Goal: Information Seeking & Learning: Check status

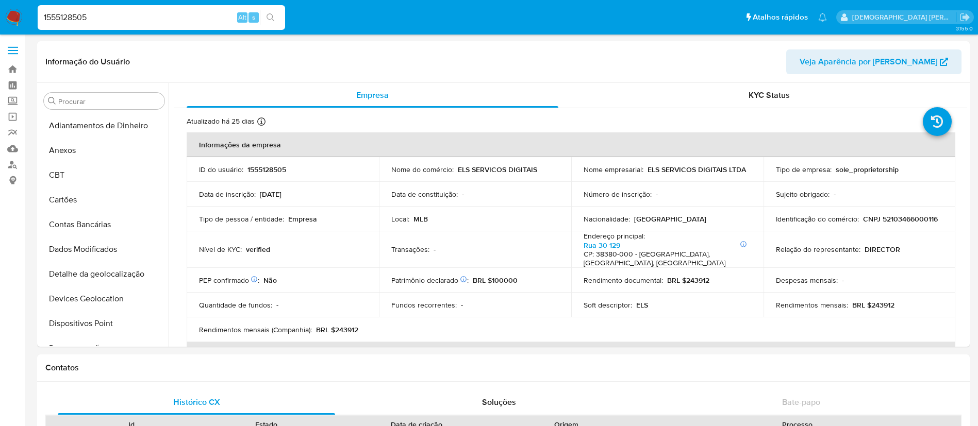
select select "10"
click at [185, 16] on input "1555128505" at bounding box center [161, 17] width 247 height 13
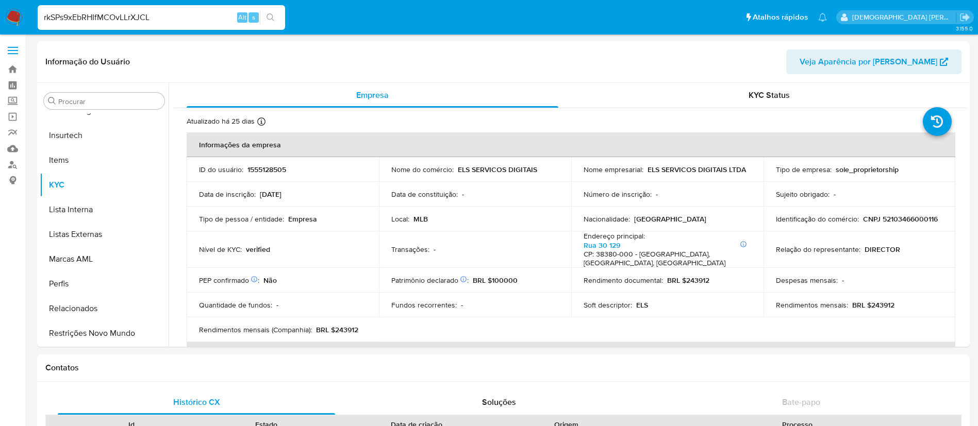
type input "rkSPs9xEbRHIfMCOvLLrXJCL"
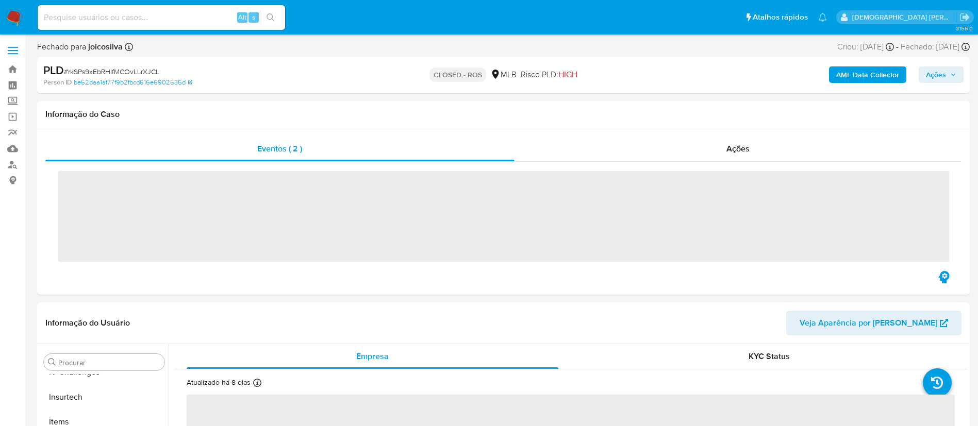
scroll to position [460, 0]
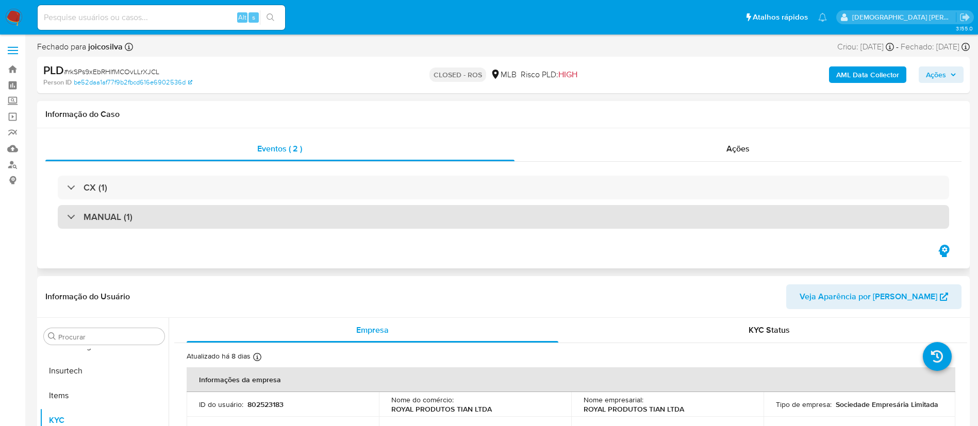
select select "10"
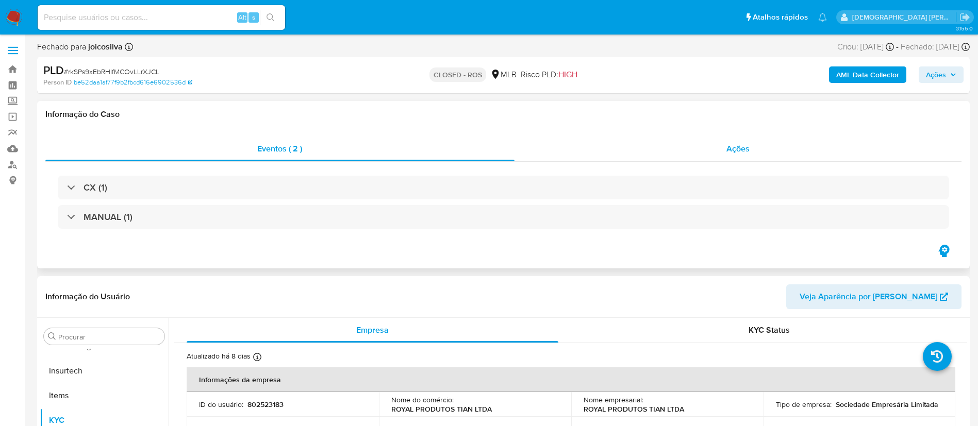
click at [628, 159] on div "Ações" at bounding box center [739, 149] width 448 height 25
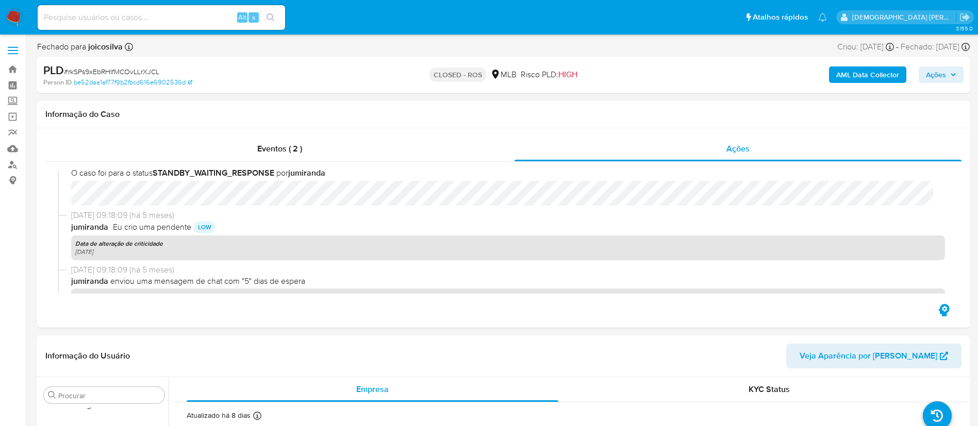
scroll to position [1022, 0]
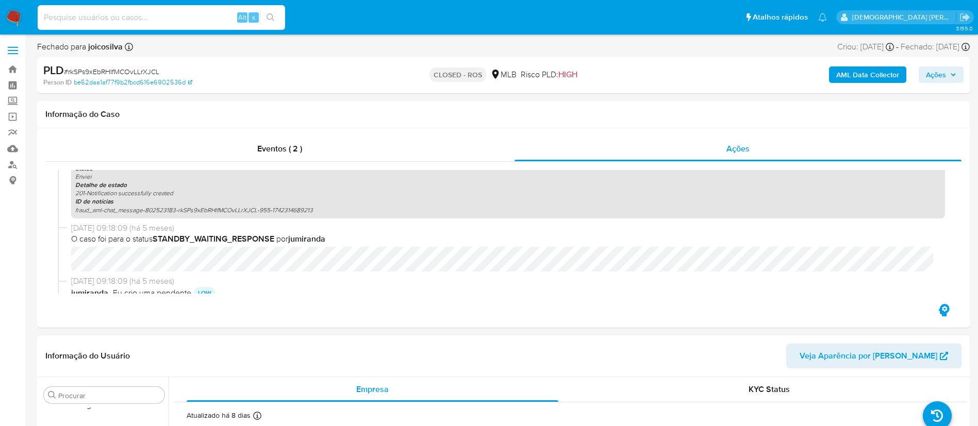
click at [179, 11] on input at bounding box center [161, 17] width 247 height 13
paste input "iAQiw2lZ8GWIgwXyUaoqm0k0"
type input "iAQiw2lZ8GWIgwXyUaoqm0k0"
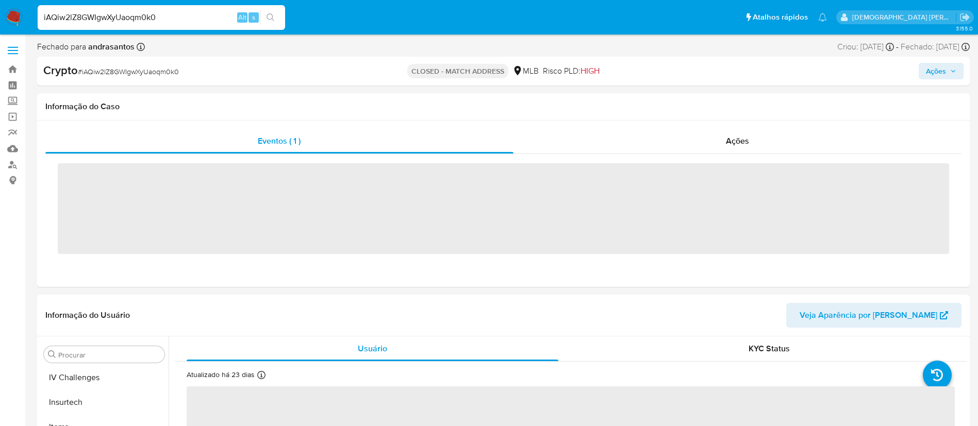
scroll to position [460, 0]
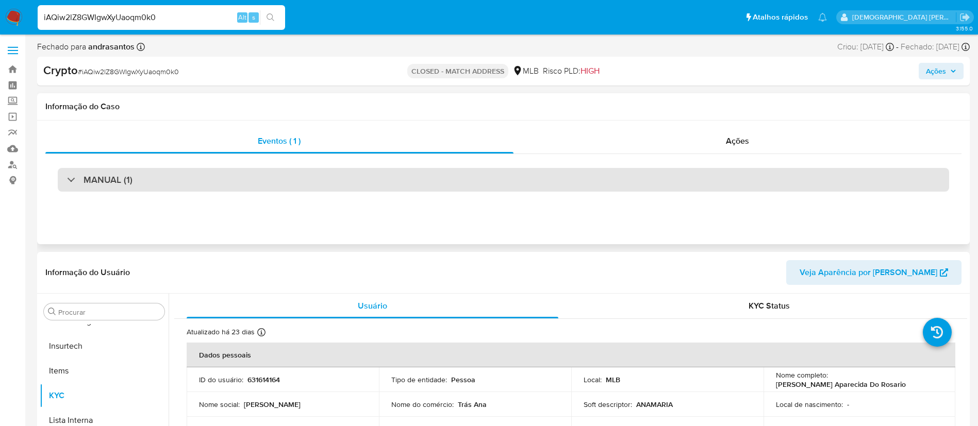
click at [399, 171] on div "MANUAL (1)" at bounding box center [503, 180] width 891 height 24
select select "10"
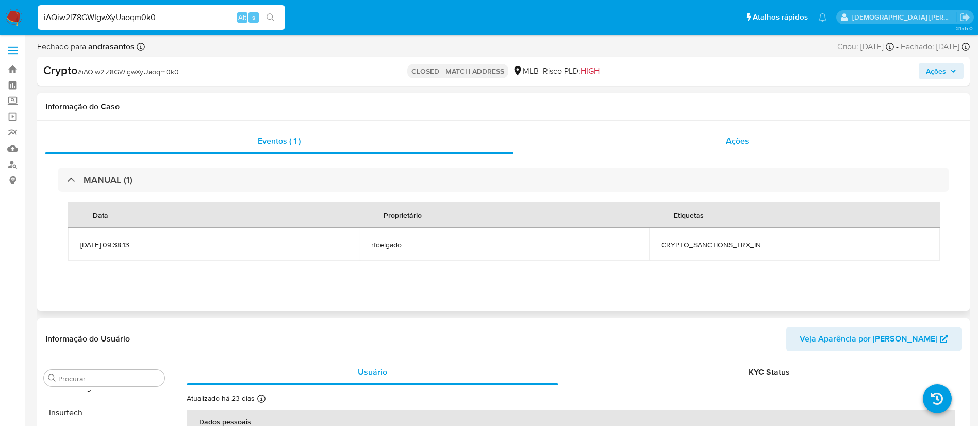
click at [609, 145] on div "Ações" at bounding box center [738, 141] width 449 height 25
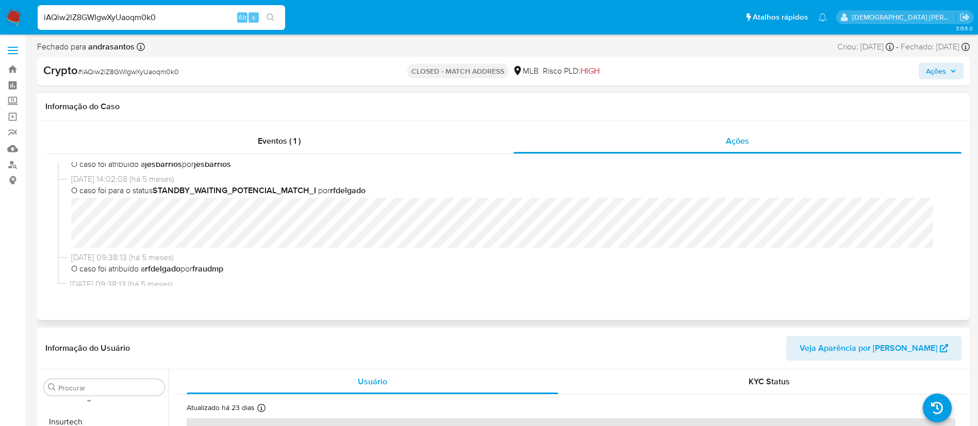
scroll to position [367, 0]
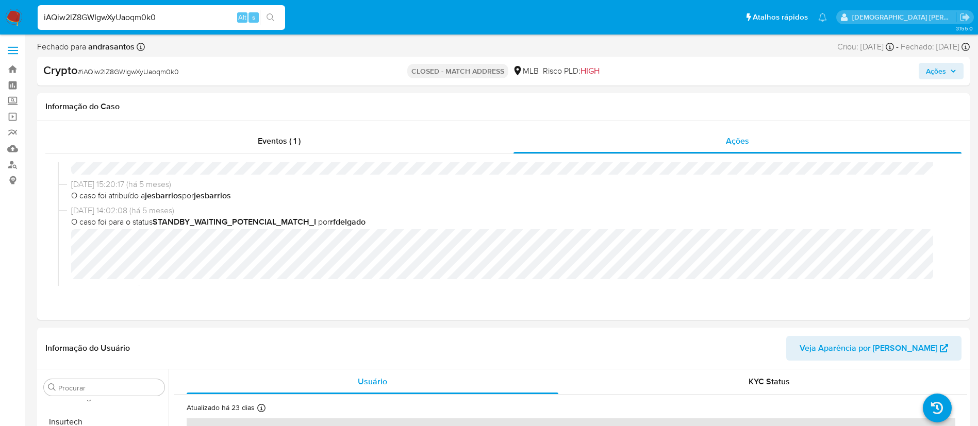
click at [228, 11] on input "iAQiw2lZ8GWIgwXyUaoqm0k0" at bounding box center [161, 17] width 247 height 13
paste input "IDAmX0ftDPv0nh49lqufskPx"
type input "IDAmX0ftDPv0nh49lqufskPx"
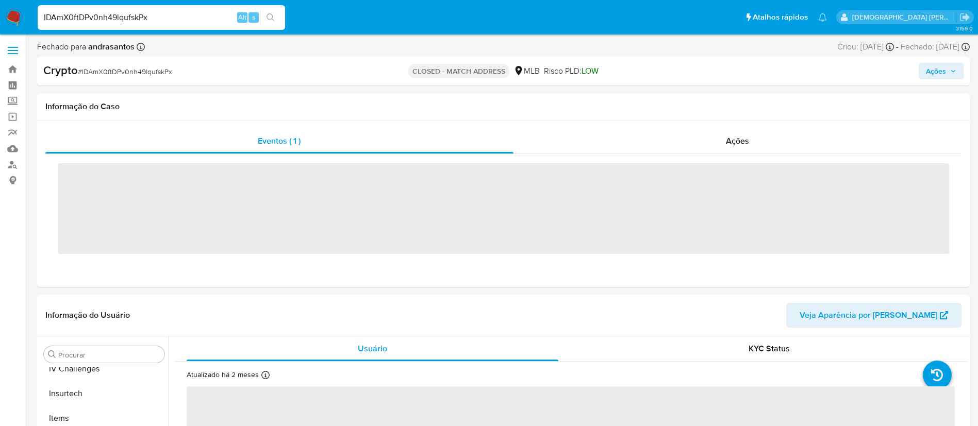
scroll to position [460, 0]
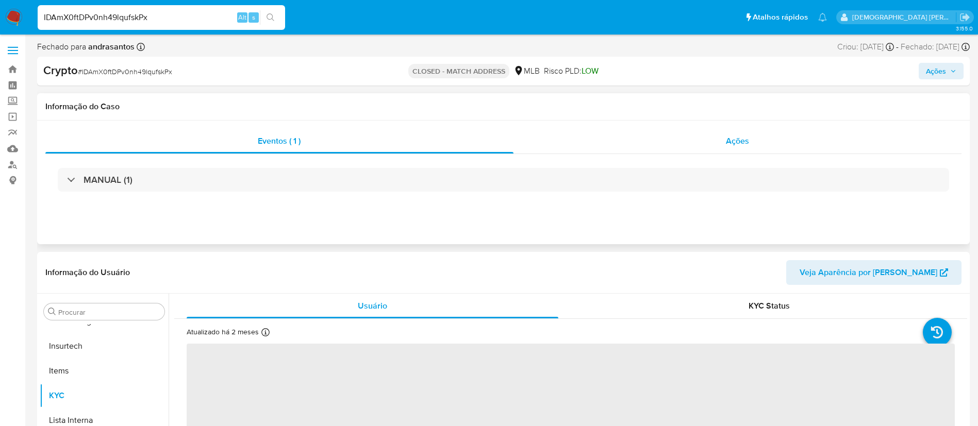
click at [568, 153] on div "Ações" at bounding box center [738, 141] width 449 height 25
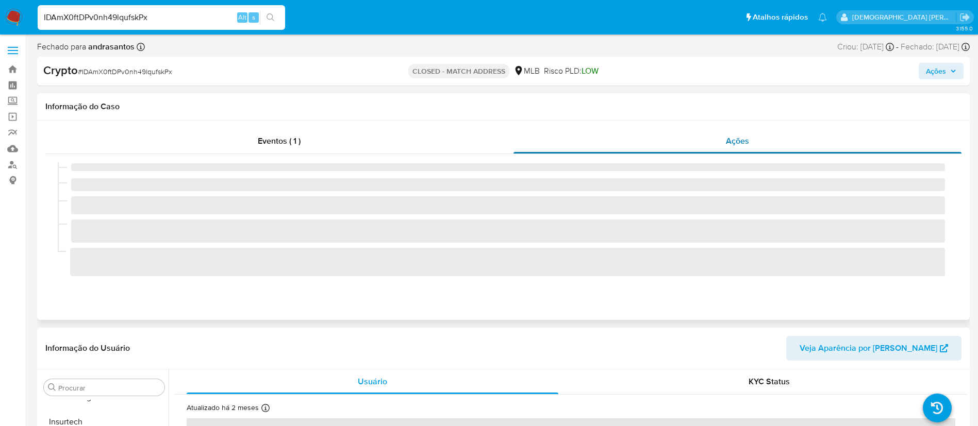
select select "10"
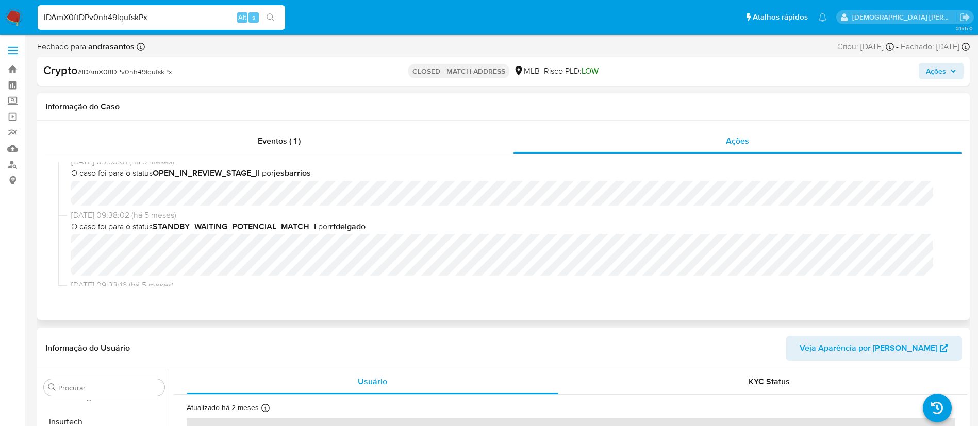
scroll to position [232, 0]
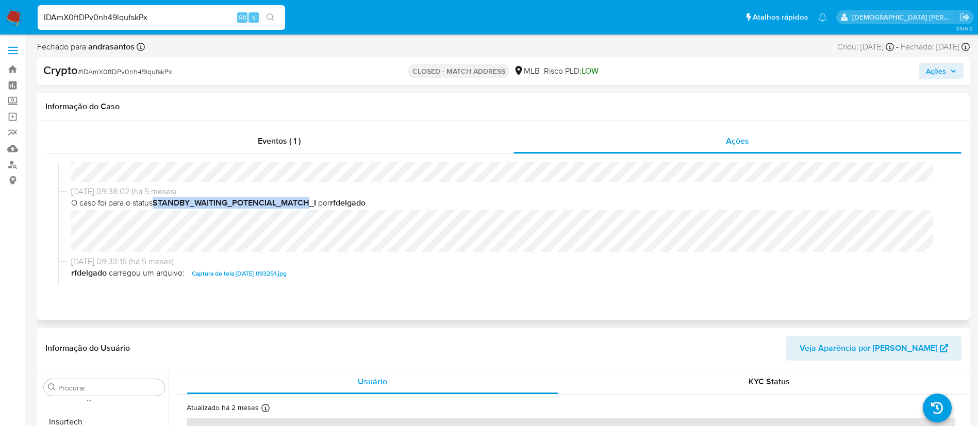
drag, startPoint x: 158, startPoint y: 197, endPoint x: 308, endPoint y: 203, distance: 150.1
click at [308, 203] on b "STANDBY_WAITING_POTENCIAL_MATCH_I" at bounding box center [234, 203] width 163 height 12
copy b "STANDBY_WAITING_POTENCIAL_MATCH"
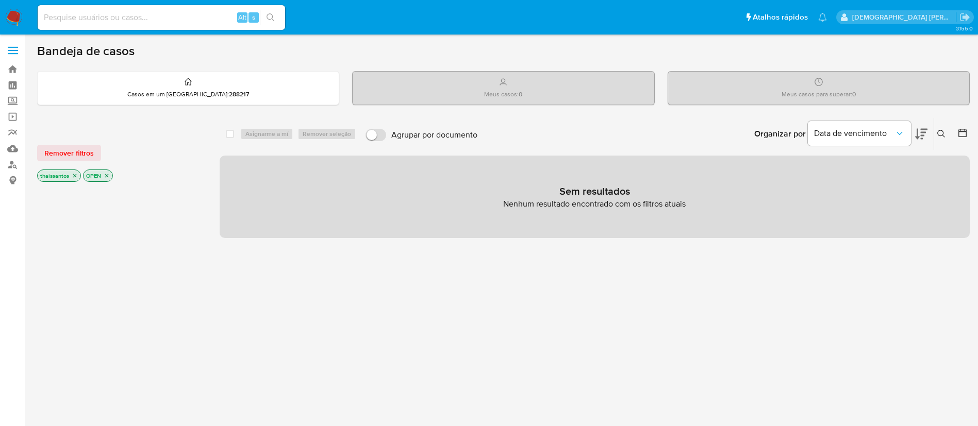
click at [108, 175] on icon "close-filter" at bounding box center [107, 176] width 6 height 6
click at [74, 179] on icon "close-filter" at bounding box center [75, 177] width 6 height 6
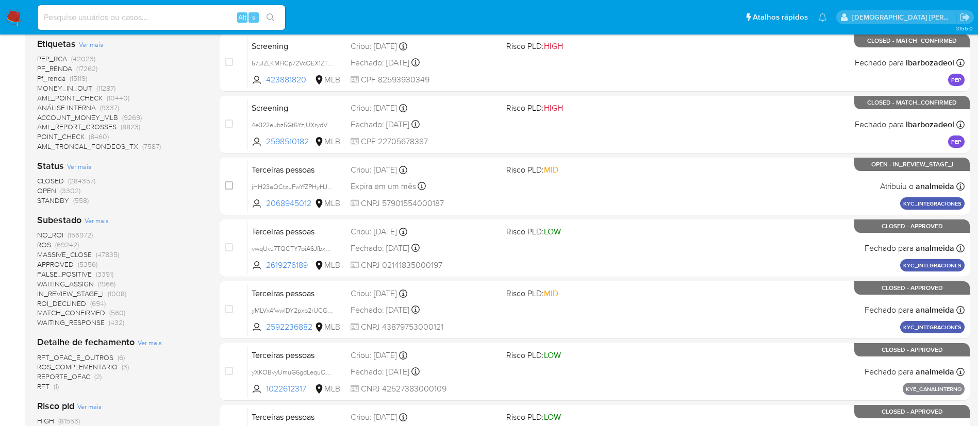
scroll to position [309, 0]
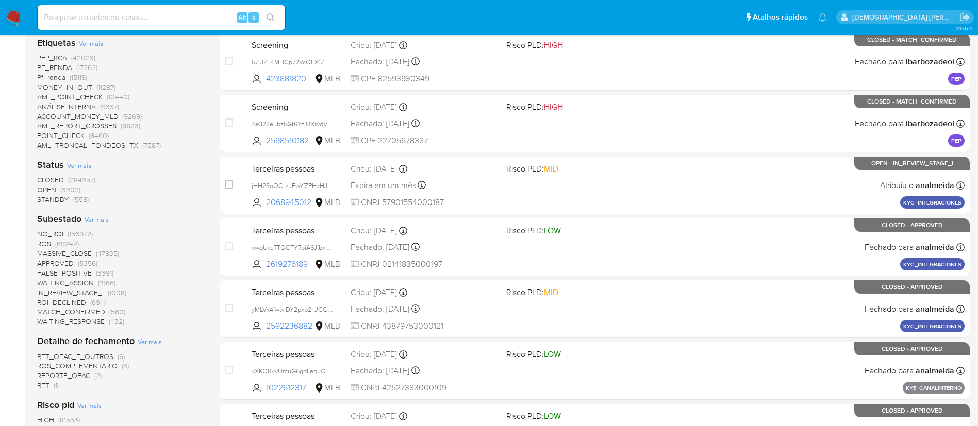
click at [61, 174] on div "Status Ver mais CLOSED (284357) OPEN (3302) STANDBY (558)" at bounding box center [120, 182] width 166 height 46
click at [58, 178] on span "CLOSED" at bounding box center [50, 180] width 27 height 10
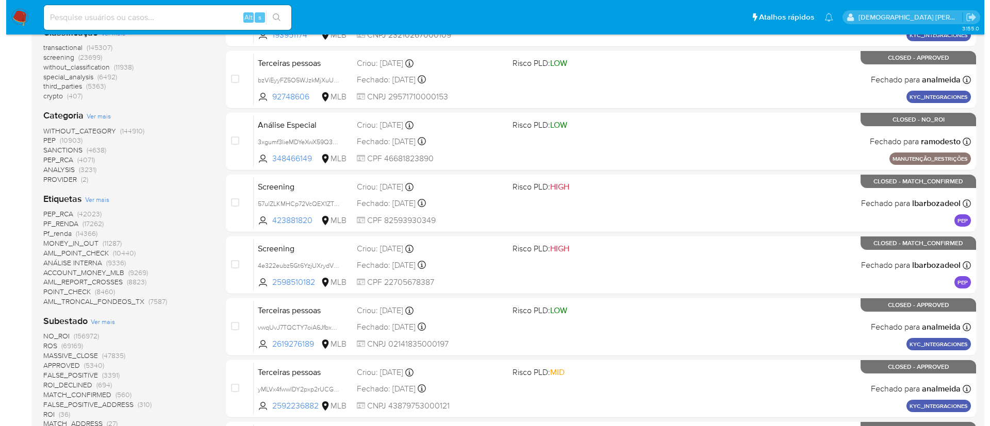
scroll to position [77, 0]
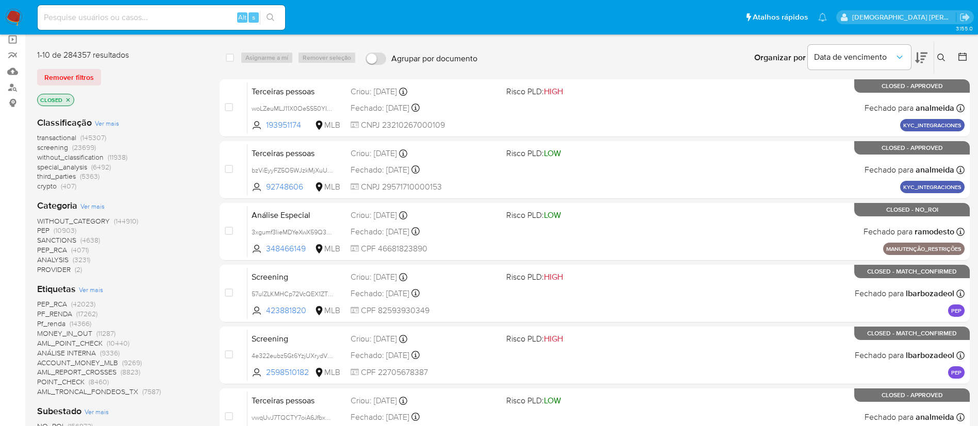
click at [101, 126] on span "Ver mais" at bounding box center [107, 123] width 24 height 9
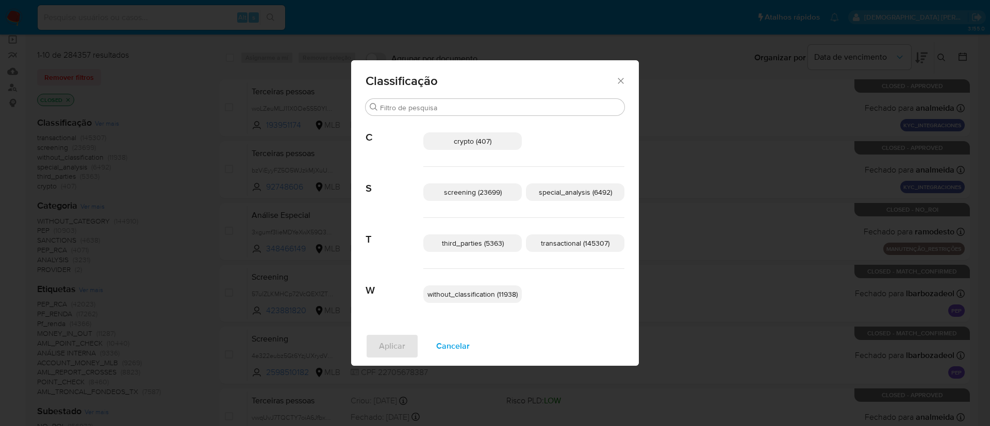
click at [484, 141] on span "crypto (407)" at bounding box center [473, 141] width 38 height 10
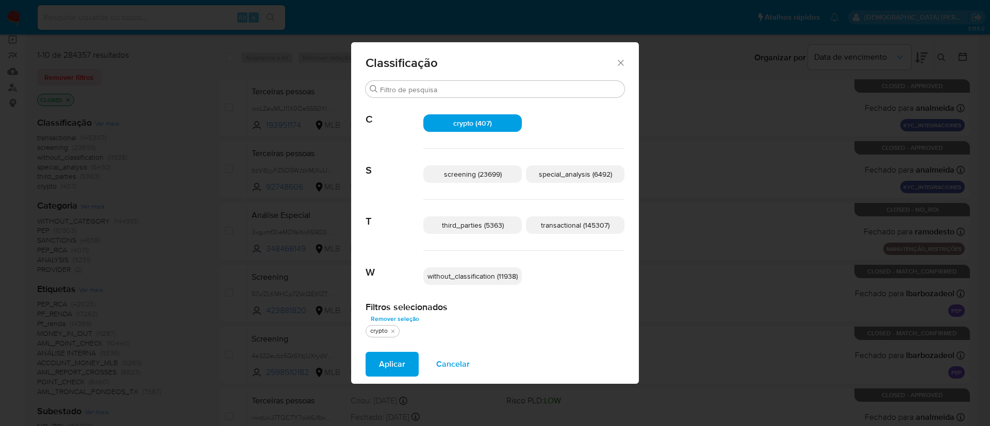
click at [564, 179] on span "special_analysis (6492)" at bounding box center [575, 174] width 73 height 10
click at [549, 221] on span "transactional (145307)" at bounding box center [575, 225] width 69 height 10
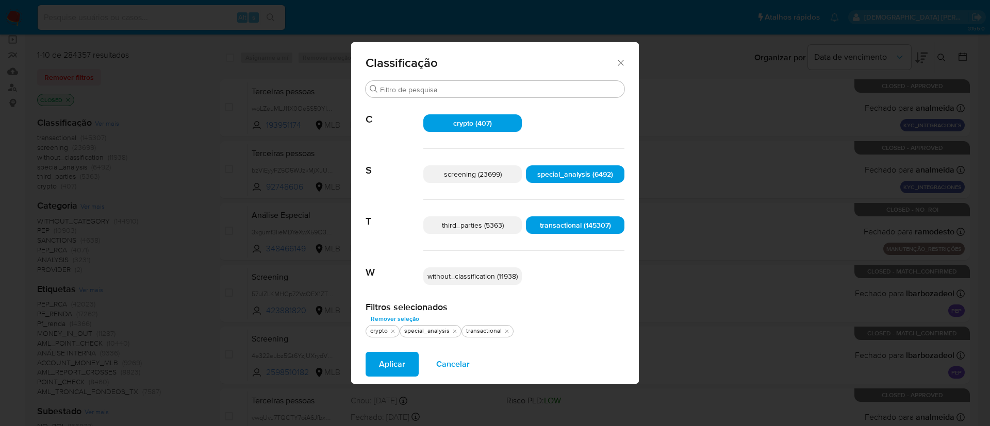
click at [489, 270] on p "without_classification (11938)" at bounding box center [472, 277] width 98 height 18
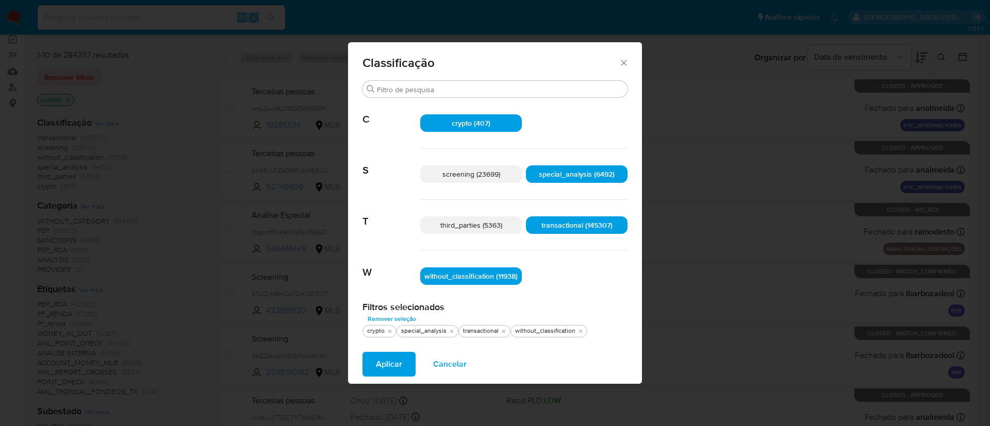
click at [401, 363] on span "Aplicar" at bounding box center [389, 364] width 26 height 23
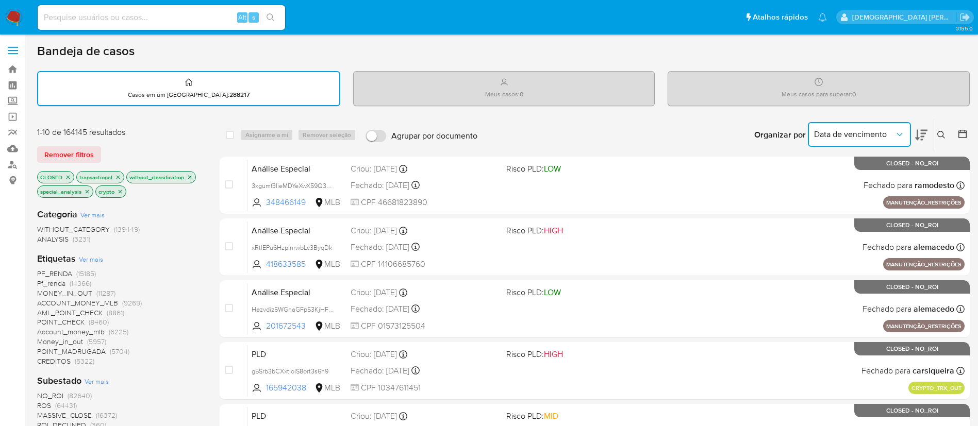
click at [846, 138] on span "Data de vencimento" at bounding box center [854, 134] width 80 height 10
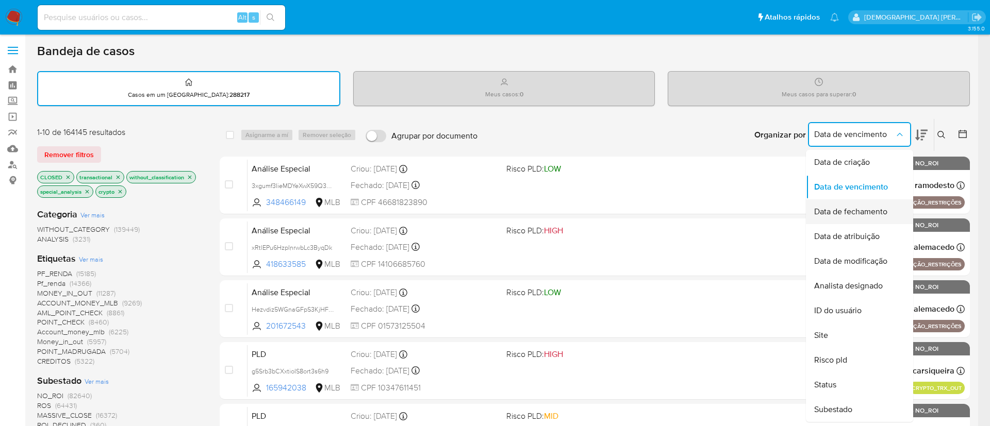
click at [831, 208] on span "Data de fechamento" at bounding box center [850, 212] width 73 height 10
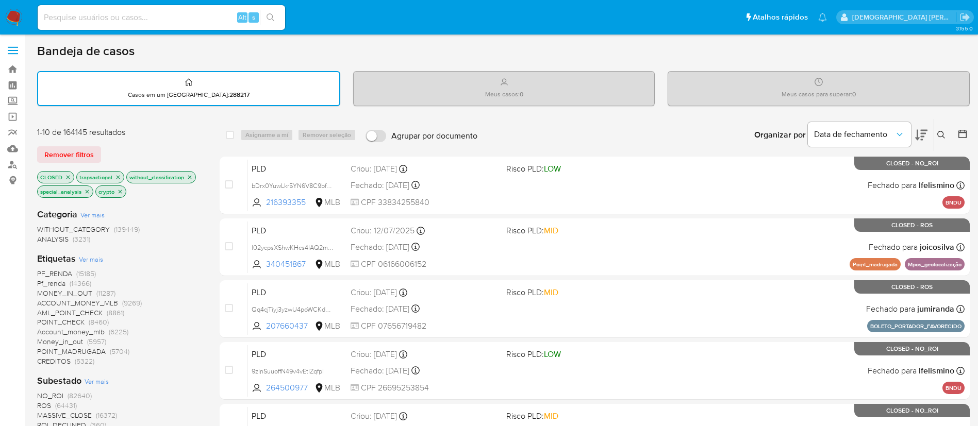
click at [962, 128] on div at bounding box center [960, 135] width 19 height 32
click at [963, 134] on icon at bounding box center [962, 134] width 10 height 10
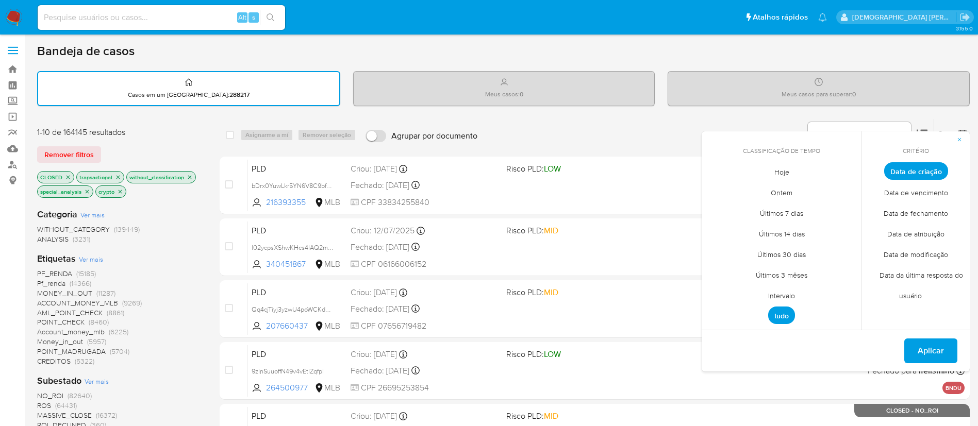
click at [919, 216] on span "Data de fechamento" at bounding box center [916, 213] width 86 height 21
click at [790, 298] on span "Intervalo" at bounding box center [781, 295] width 48 height 21
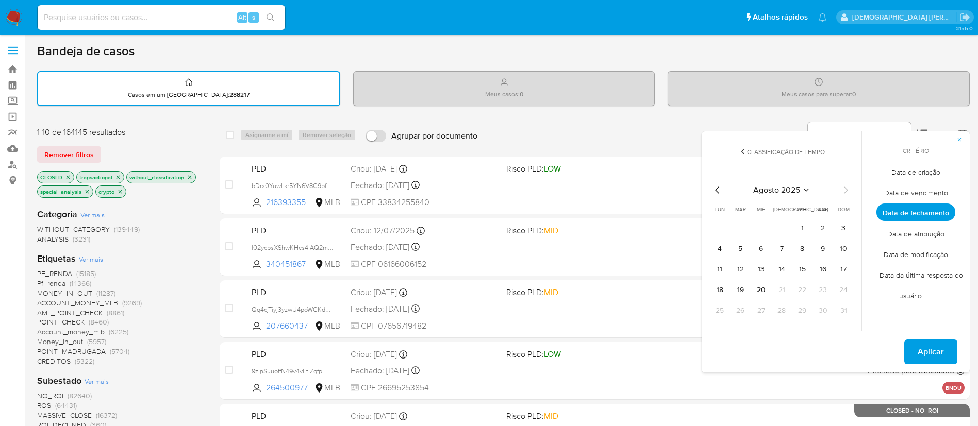
click at [719, 187] on icon "Mes anterior" at bounding box center [718, 190] width 12 height 12
click at [719, 188] on icon "Mes anterior" at bounding box center [718, 190] width 12 height 12
click at [715, 192] on icon "Mes anterior" at bounding box center [718, 190] width 12 height 12
click at [746, 228] on button "1" at bounding box center [740, 228] width 16 height 16
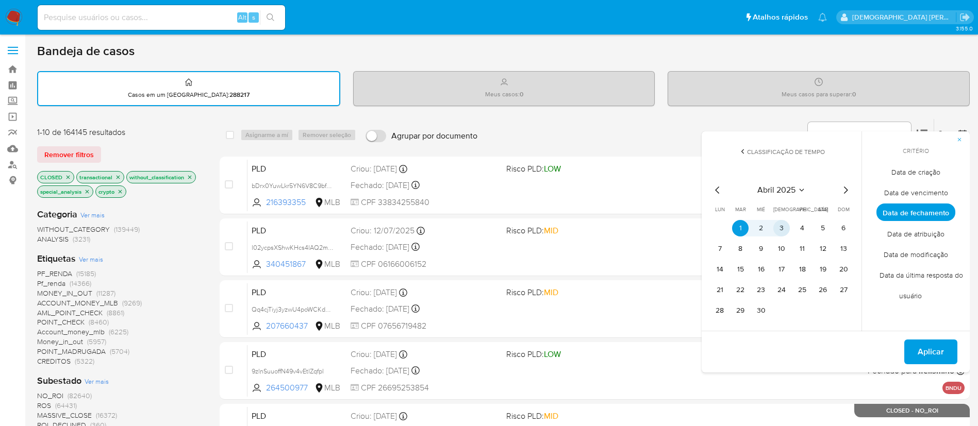
click at [843, 190] on icon "Mes siguiente" at bounding box center [845, 190] width 12 height 12
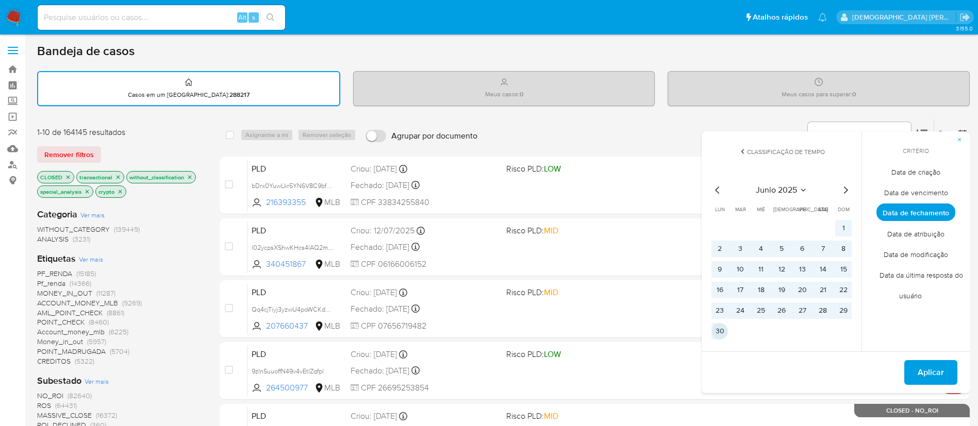
click at [724, 331] on button "30" at bounding box center [720, 331] width 16 height 16
click at [917, 378] on button "Aplicar" at bounding box center [930, 372] width 53 height 25
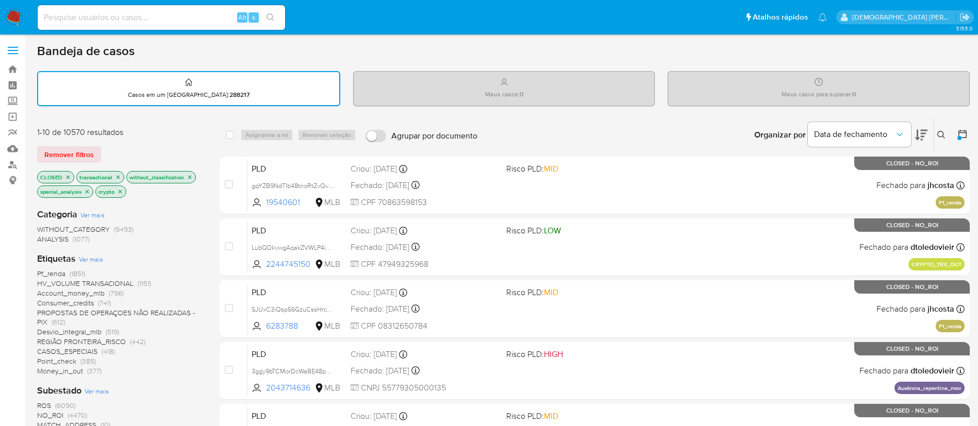
drag, startPoint x: 63, startPoint y: 130, endPoint x: 86, endPoint y: 130, distance: 22.7
click at [86, 130] on div "1-10 de 10570 resultados" at bounding box center [119, 132] width 165 height 11
click at [189, 115] on div "Bandeja de casos Casos em um prato : 288217 Meus casos : 0 Meus casos para supe…" at bounding box center [503, 425] width 933 height 765
click at [552, 54] on div "Bandeja de casos" at bounding box center [503, 50] width 933 height 15
click at [179, 16] on input at bounding box center [161, 17] width 247 height 13
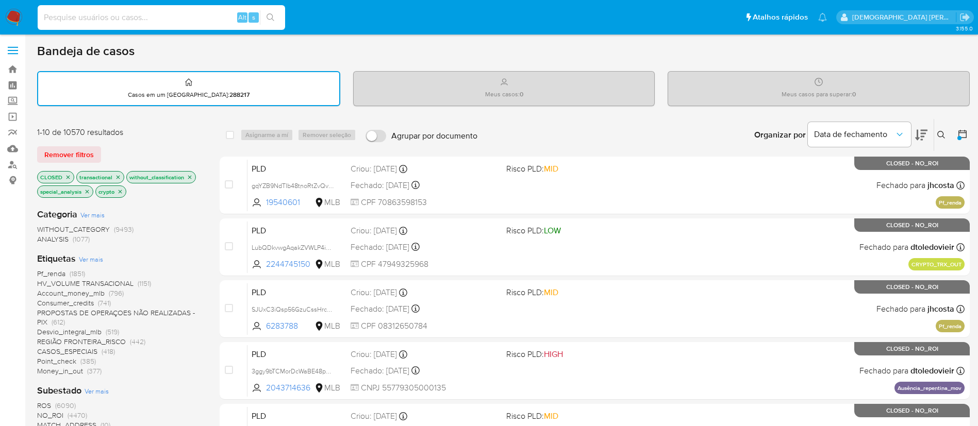
paste input "iAQiw2lZ8GWIgwXyUaoqm0k0"
type input "iAQiw2lZ8GWIgwXyUaoqm0k0"
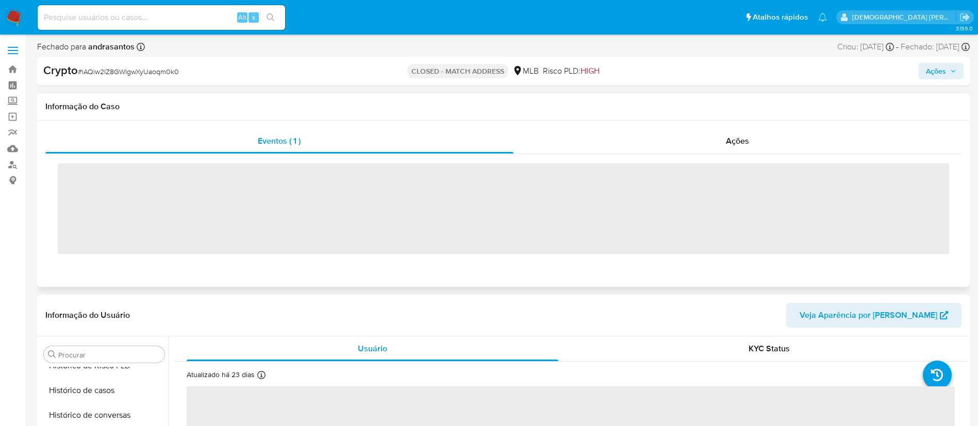
scroll to position [460, 0]
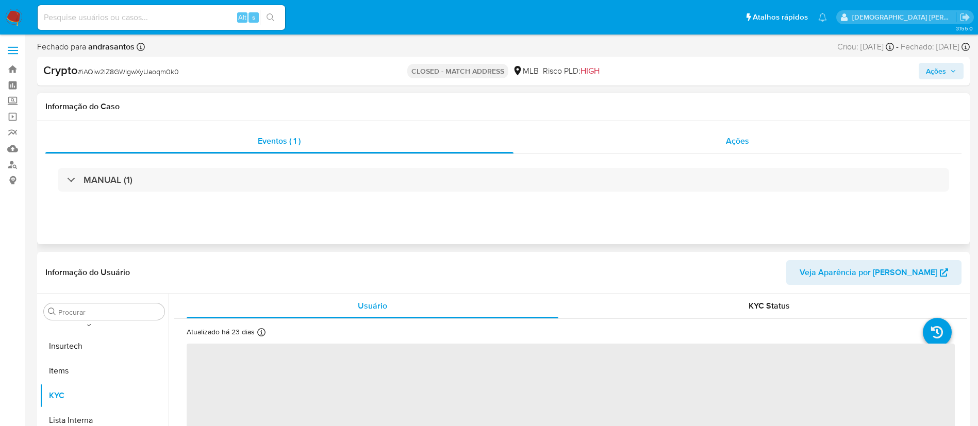
click at [546, 150] on div "Ações" at bounding box center [738, 141] width 449 height 25
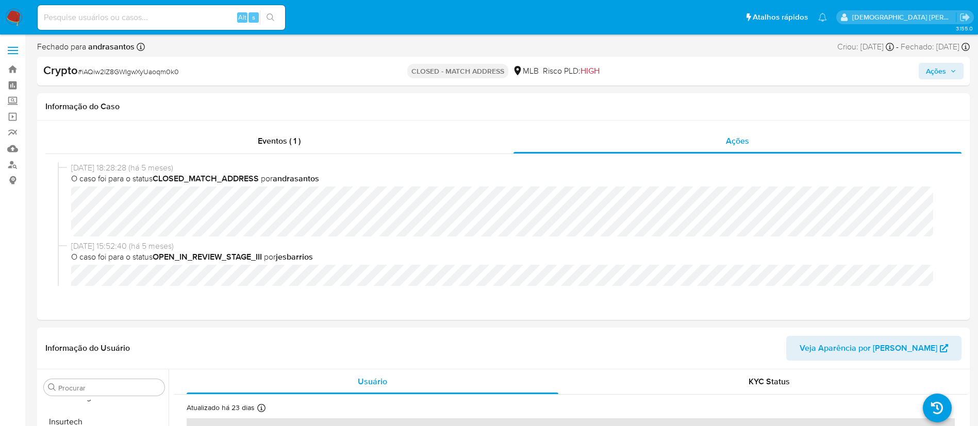
select select "10"
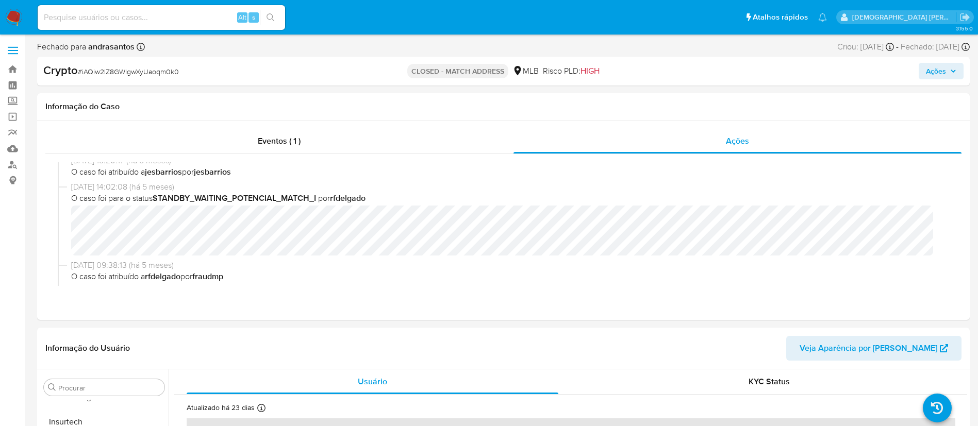
scroll to position [367, 0]
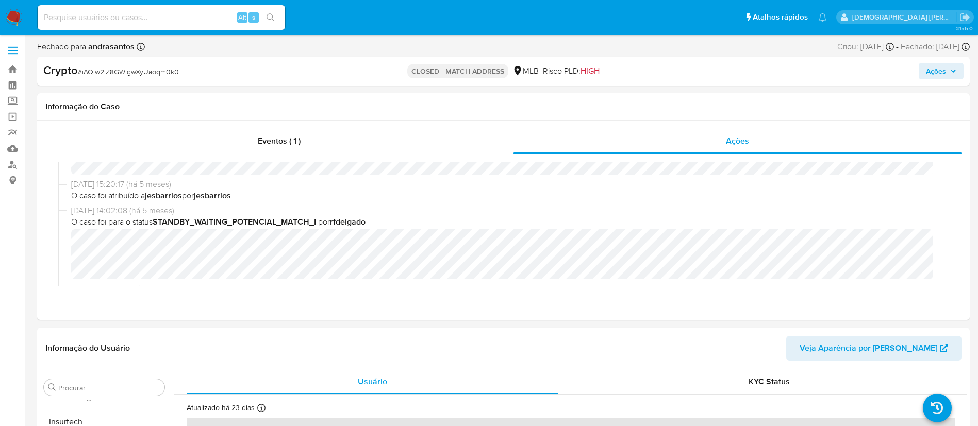
click at [277, 217] on b "STANDBY_WAITING_POTENCIAL_MATCH_I" at bounding box center [234, 222] width 163 height 12
copy b "STANDBY_WAITING_POTENCIAL_MATCH_I"
